Goal: Task Accomplishment & Management: Manage account settings

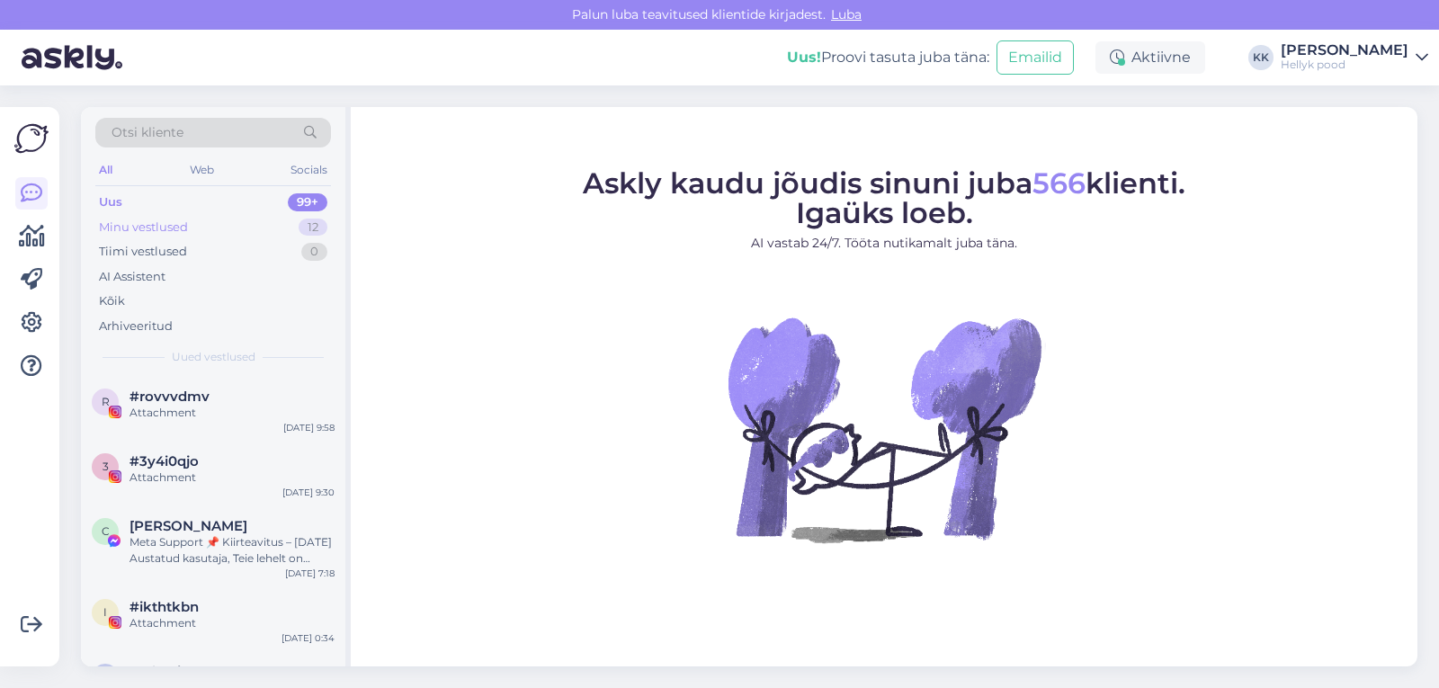
click at [148, 222] on div "Minu vestlused" at bounding box center [143, 227] width 89 height 18
